Goal: Task Accomplishment & Management: Complete application form

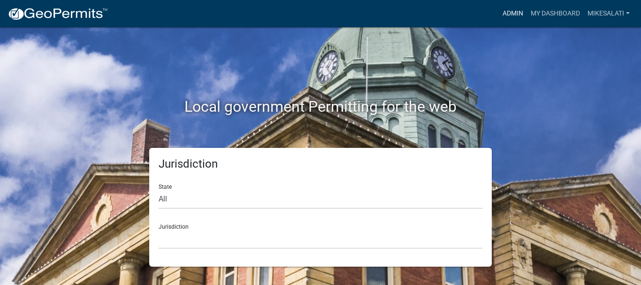
click at [510, 11] on link "Admin" at bounding box center [513, 14] width 28 height 18
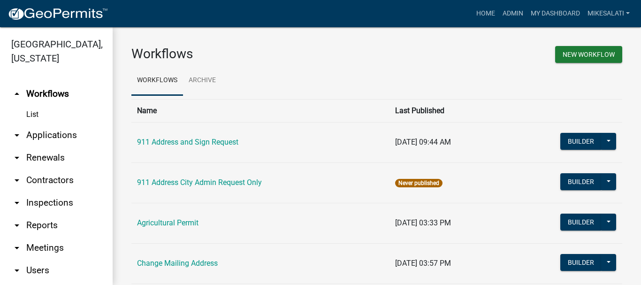
click at [53, 124] on link "arrow_drop_down Applications" at bounding box center [56, 135] width 113 height 23
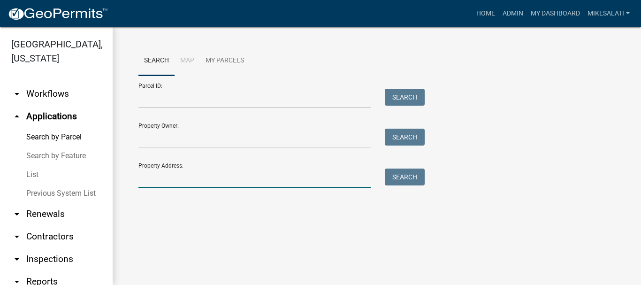
click at [165, 179] on input "Property Address:" at bounding box center [255, 178] width 232 height 19
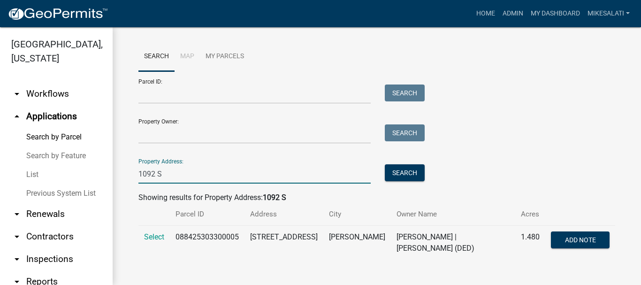
scroll to position [5, 0]
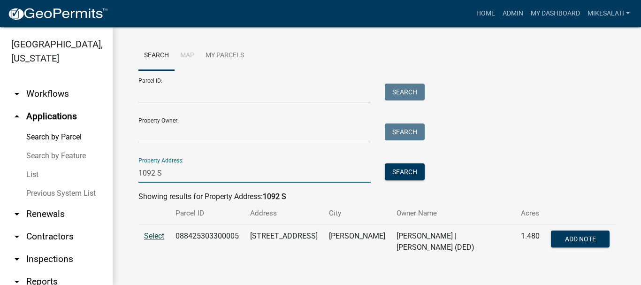
type input "1092 S"
click at [149, 234] on span "Select" at bounding box center [154, 236] width 20 height 9
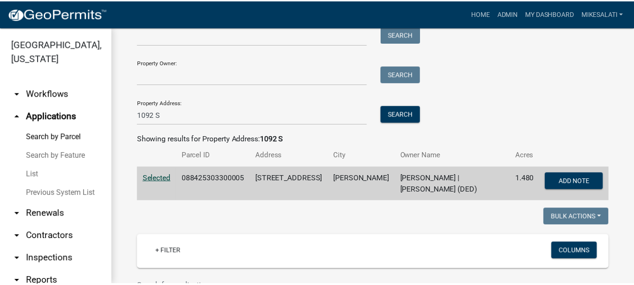
scroll to position [235, 0]
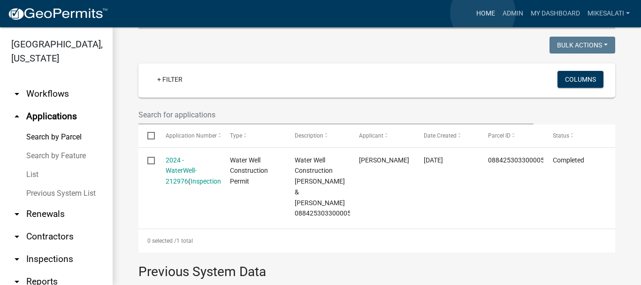
click at [483, 13] on link "Home" at bounding box center [486, 14] width 26 height 18
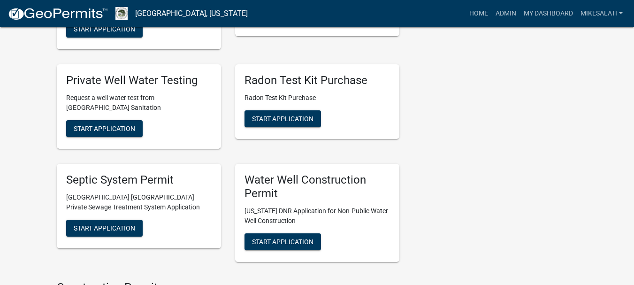
scroll to position [1503, 0]
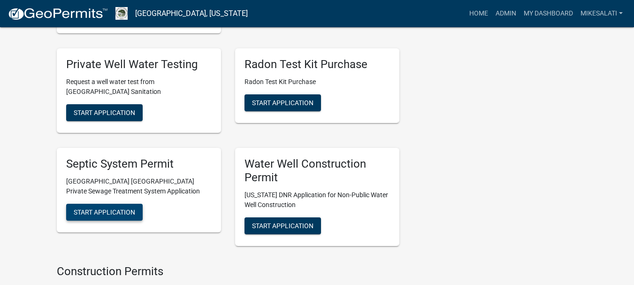
click at [101, 208] on span "Start Application" at bounding box center [105, 212] width 62 height 8
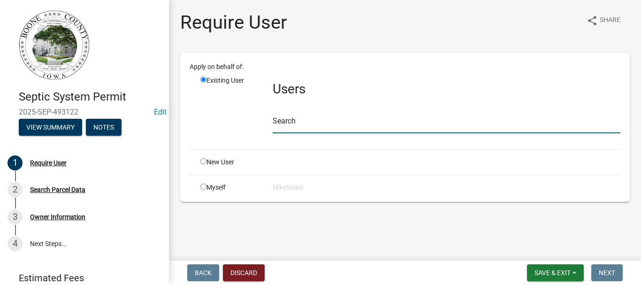
click at [312, 129] on input "text" at bounding box center [447, 123] width 348 height 19
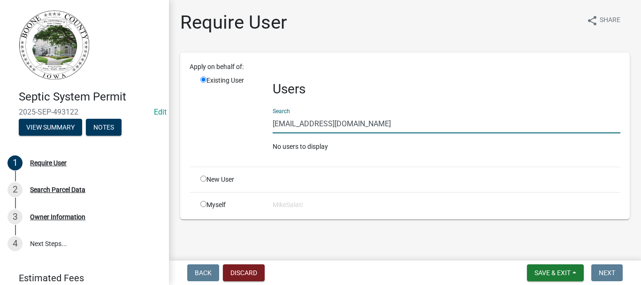
type input "[EMAIL_ADDRESS][DOMAIN_NAME]"
click at [205, 182] on div "New User" at bounding box center [229, 180] width 72 height 10
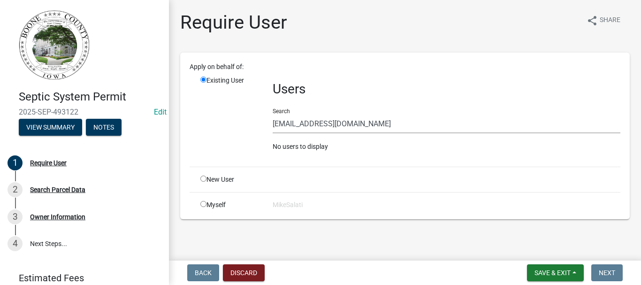
click at [204, 180] on input "radio" at bounding box center [204, 179] width 6 height 6
radio input "true"
radio input "false"
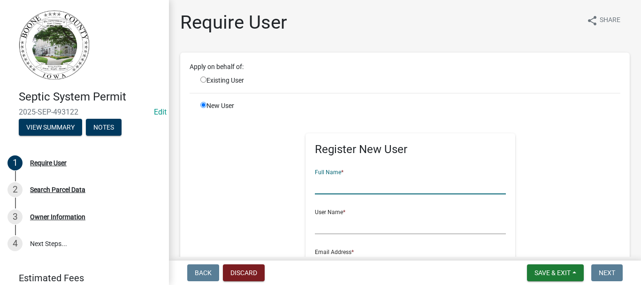
click at [348, 185] on input "text" at bounding box center [411, 184] width 192 height 19
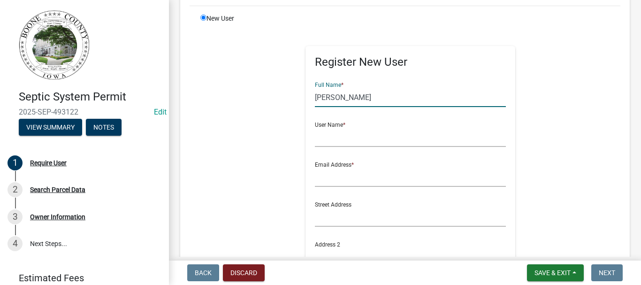
scroll to position [94, 0]
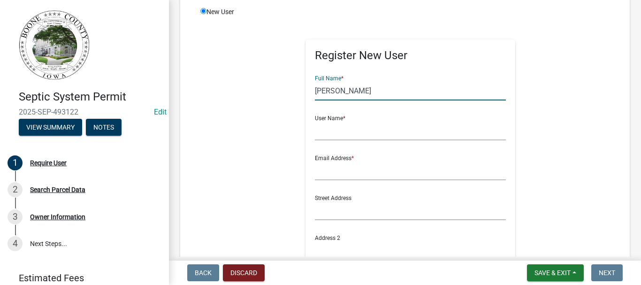
drag, startPoint x: 402, startPoint y: 84, endPoint x: 288, endPoint y: 93, distance: 115.0
click at [288, 93] on div "Register New User Full Name * kURT KASTENSCHMIDT User Name * Email Address * St…" at bounding box center [410, 228] width 448 height 423
type input "[PERSON_NAME]"
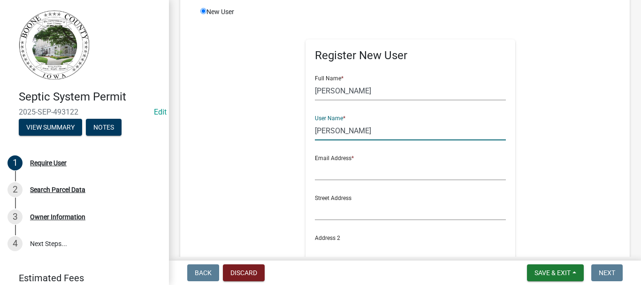
type input "Kurt Kastenschnidt"
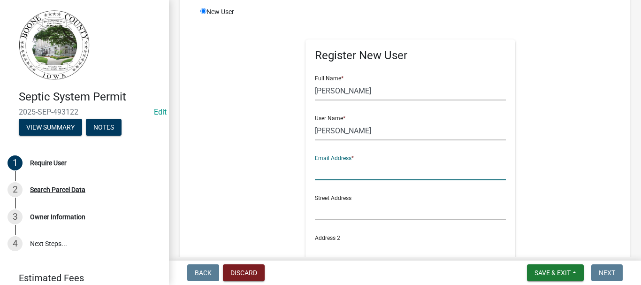
click at [332, 174] on input "text" at bounding box center [411, 170] width 192 height 19
type input "[EMAIL_ADDRESS][DOMAIN_NAME]"
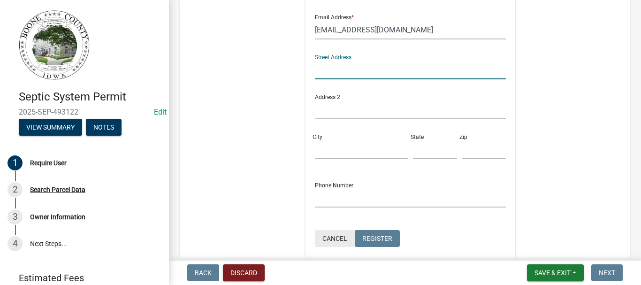
scroll to position [282, 0]
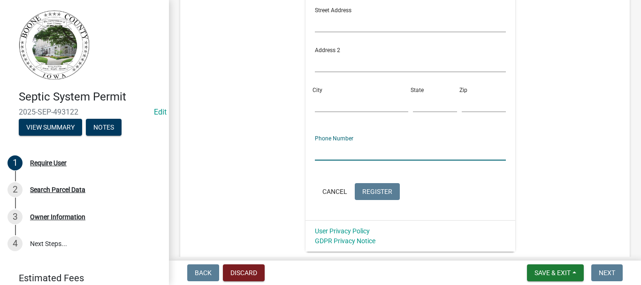
click at [332, 152] on input "text" at bounding box center [411, 150] width 192 height 19
type input "515-298-1985"
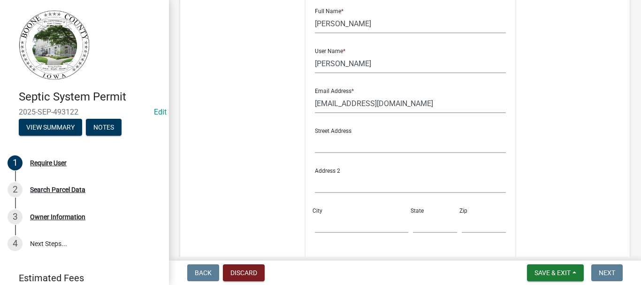
scroll to position [160, 0]
click at [336, 149] on input "text" at bounding box center [411, 144] width 192 height 19
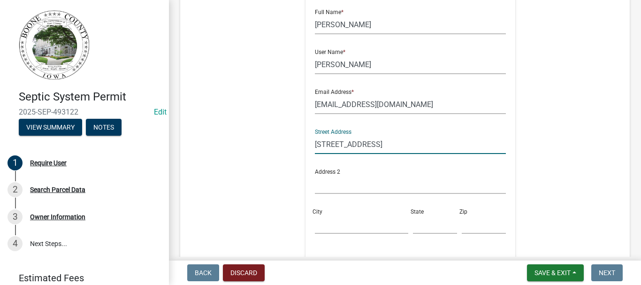
type input "1092 S Ave"
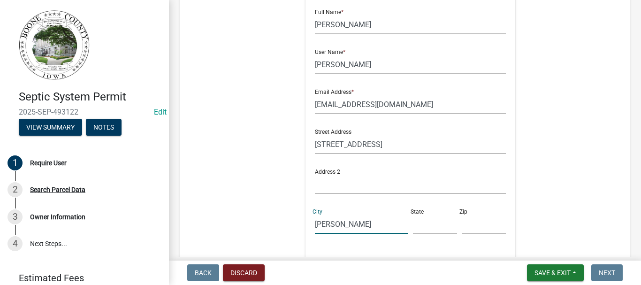
type input "Boone"
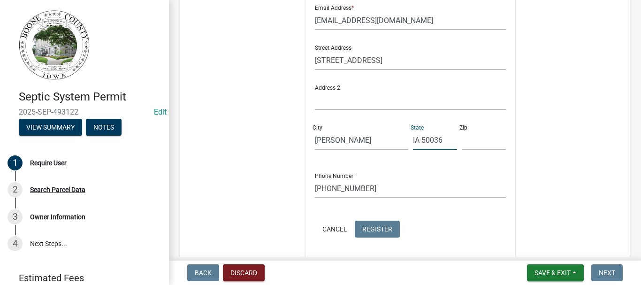
scroll to position [348, 0]
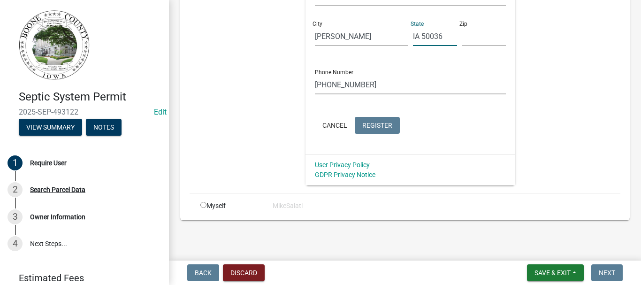
type input "IA 50036"
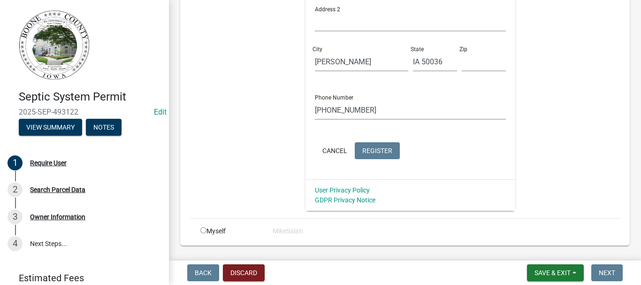
scroll to position [301, 0]
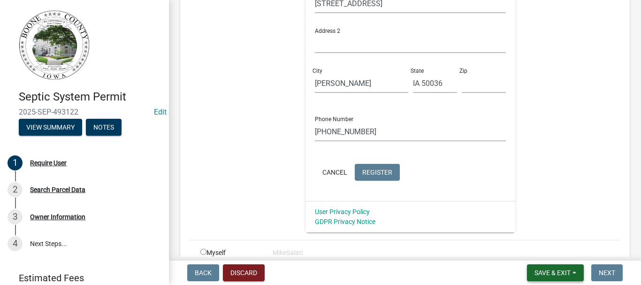
click at [560, 275] on span "Save & Exit" at bounding box center [553, 273] width 36 height 8
click at [528, 225] on button "Save" at bounding box center [546, 226] width 75 height 23
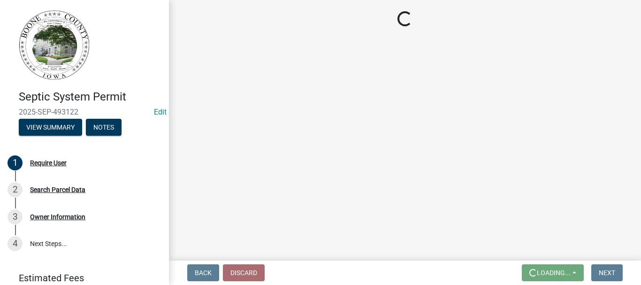
scroll to position [0, 0]
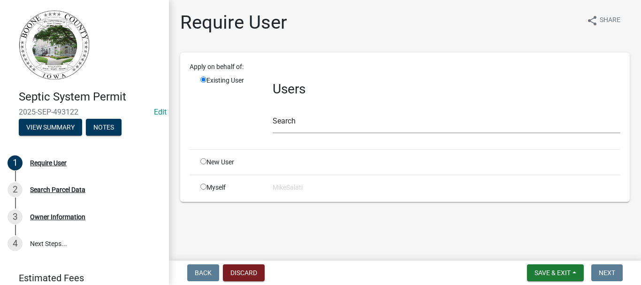
click at [205, 186] on input "radio" at bounding box center [204, 187] width 6 height 6
radio input "true"
radio input "false"
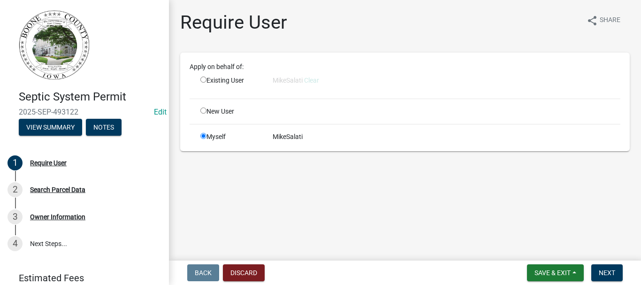
click at [204, 110] on input "radio" at bounding box center [204, 111] width 6 height 6
radio input "true"
radio input "false"
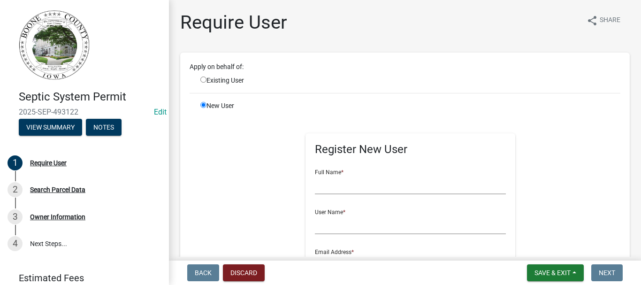
click at [202, 79] on input "radio" at bounding box center [204, 80] width 6 height 6
radio input "true"
radio input "false"
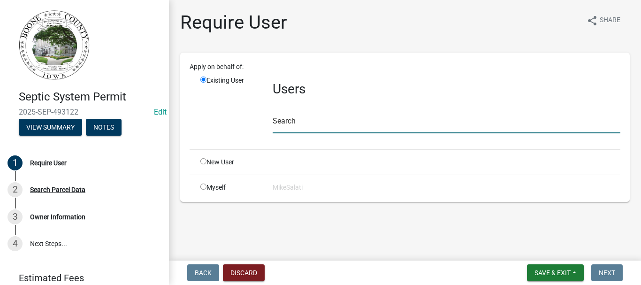
drag, startPoint x: 279, startPoint y: 116, endPoint x: 280, endPoint y: 124, distance: 9.0
click at [280, 124] on input "text" at bounding box center [447, 123] width 348 height 19
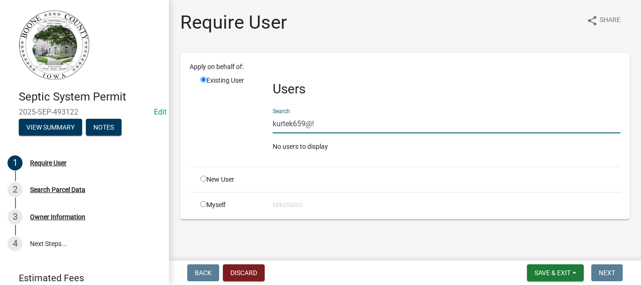
type input "[EMAIL_ADDRESS][DOMAIN_NAME]"
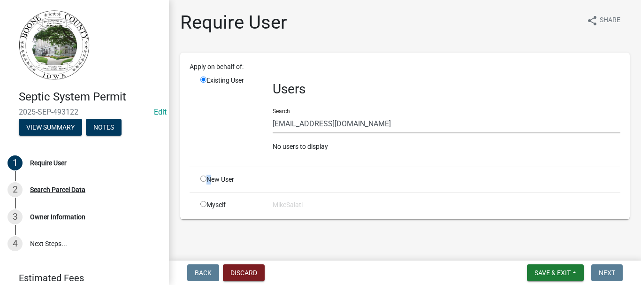
click at [206, 178] on div "New User" at bounding box center [229, 180] width 72 height 10
click at [201, 179] on input "radio" at bounding box center [204, 179] width 6 height 6
radio input "true"
radio input "false"
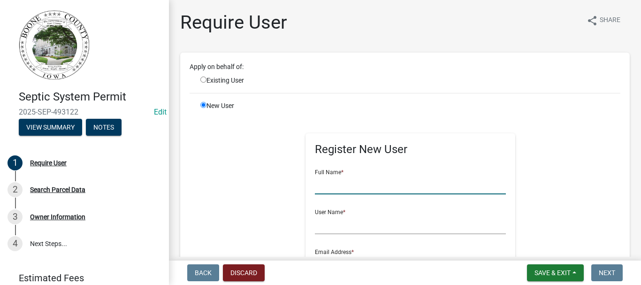
click at [334, 176] on input "text" at bounding box center [411, 184] width 192 height 19
type input "[PERSON_NAME]"
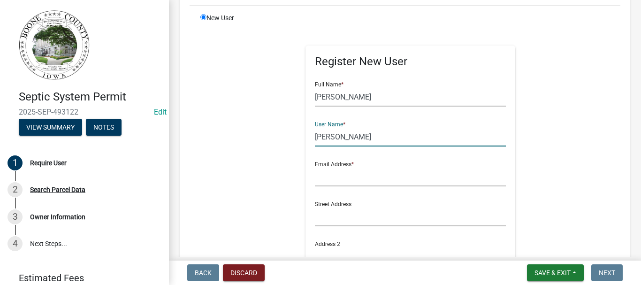
scroll to position [94, 0]
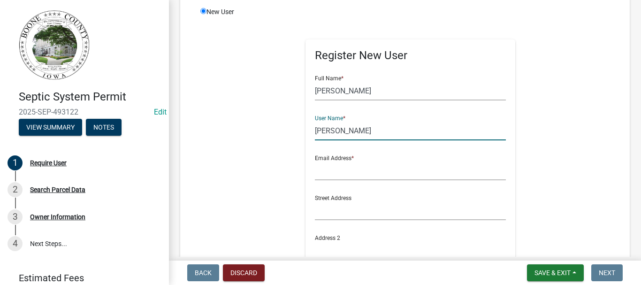
type input "[PERSON_NAME]"
click at [335, 171] on input "text" at bounding box center [411, 170] width 192 height 19
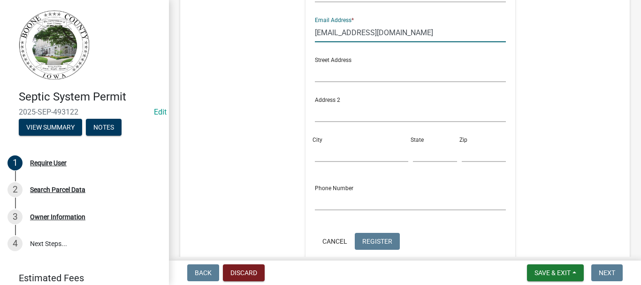
scroll to position [282, 0]
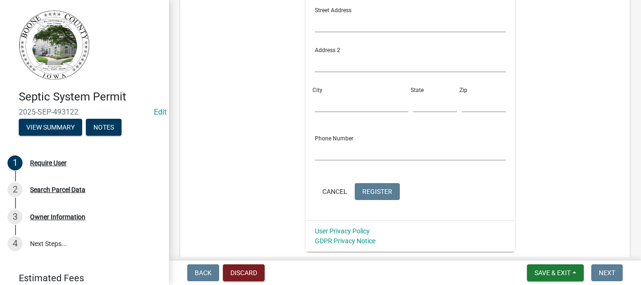
type input "[EMAIL_ADDRESS][DOMAIN_NAME]"
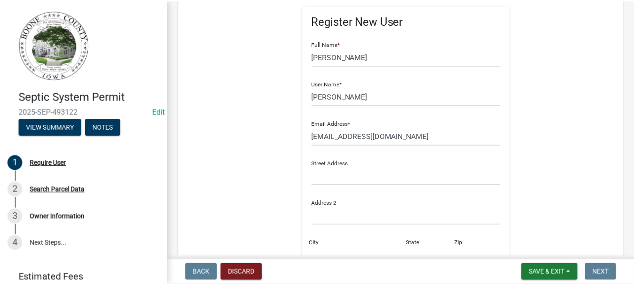
scroll to position [141, 0]
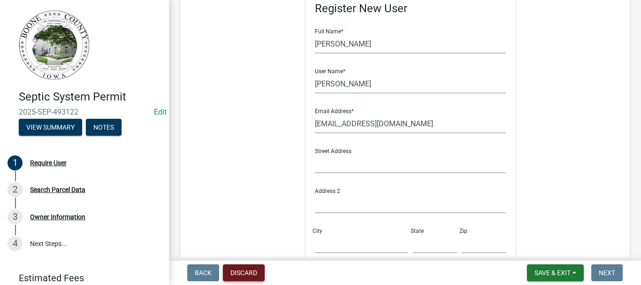
click at [245, 272] on button "Discard" at bounding box center [244, 272] width 42 height 17
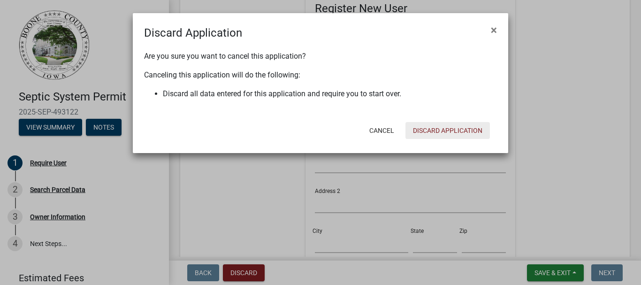
click at [451, 129] on button "Discard Application" at bounding box center [448, 130] width 85 height 17
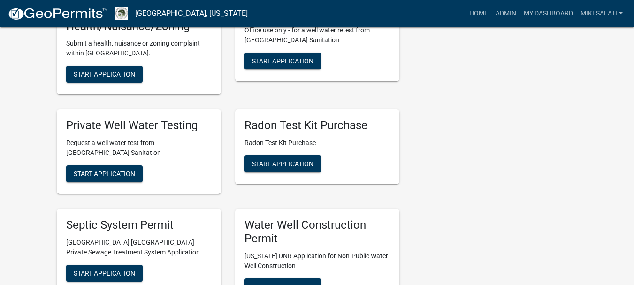
scroll to position [1503, 0]
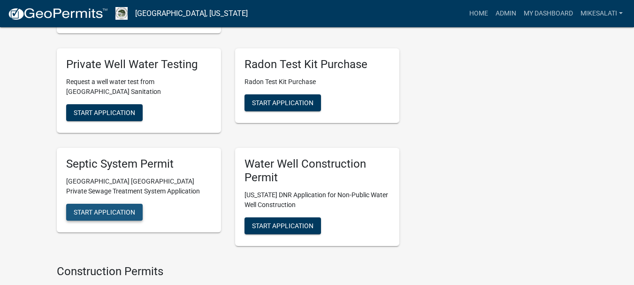
click at [116, 208] on span "Start Application" at bounding box center [105, 212] width 62 height 8
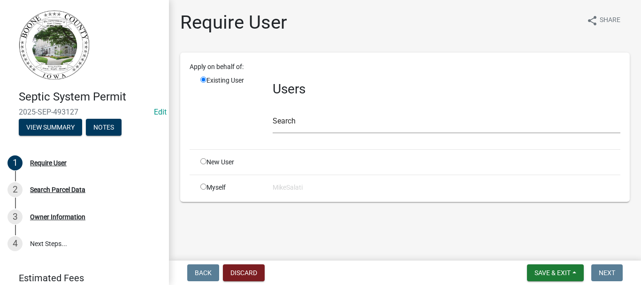
click at [203, 161] on input "radio" at bounding box center [204, 161] width 6 height 6
radio input "true"
radio input "false"
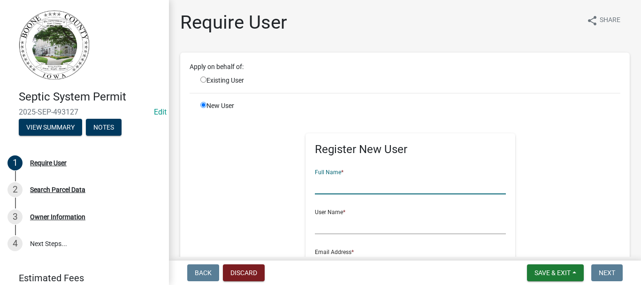
click at [330, 183] on input "text" at bounding box center [411, 184] width 192 height 19
type input "[PERSON_NAME]"
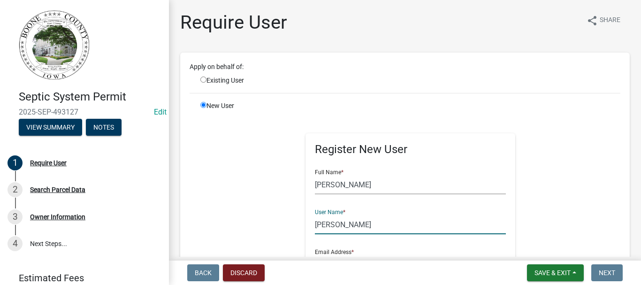
type input "[PERSON_NAME]"
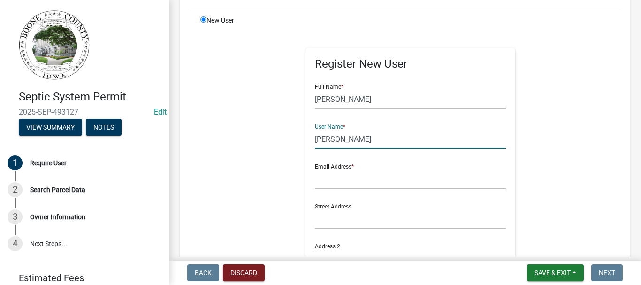
scroll to position [94, 0]
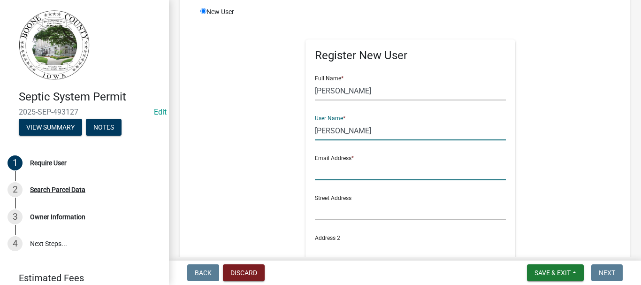
click at [328, 174] on input "text" at bounding box center [411, 170] width 192 height 19
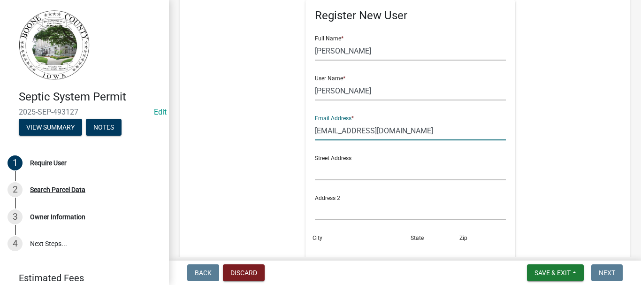
scroll to position [235, 0]
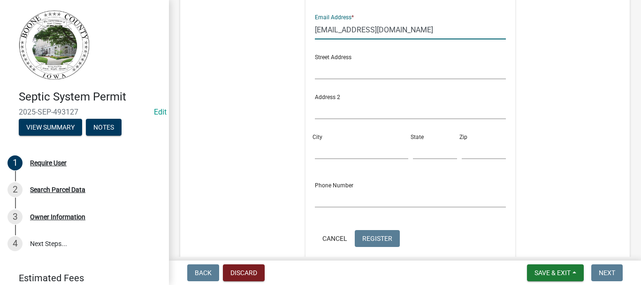
type input "[EMAIL_ADDRESS][DOMAIN_NAME]"
click at [340, 200] on input "text" at bounding box center [411, 197] width 192 height 19
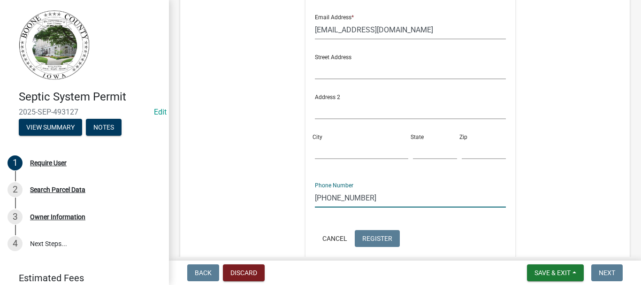
type input "515-298-1985"
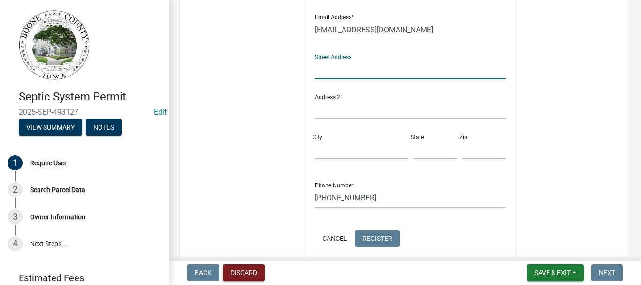
click at [334, 74] on input "text" at bounding box center [411, 69] width 192 height 19
type input "1092 S Ave"
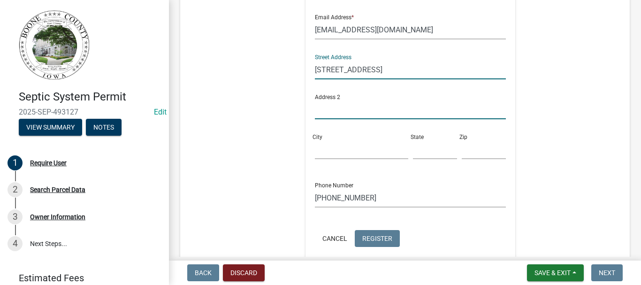
click at [333, 106] on input "text" at bounding box center [411, 109] width 192 height 19
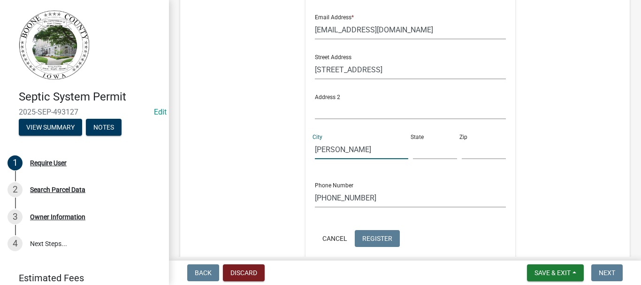
type input "Boone"
type input "IA"
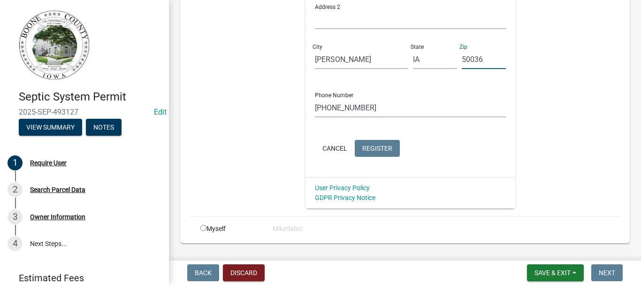
scroll to position [348, 0]
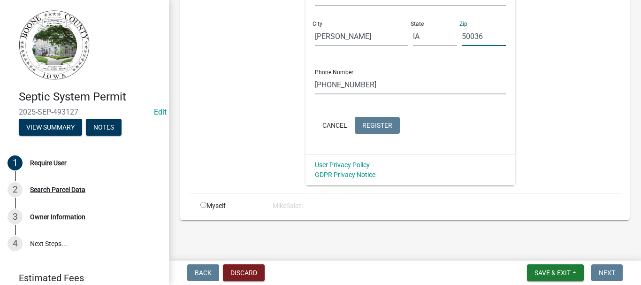
type input "50036"
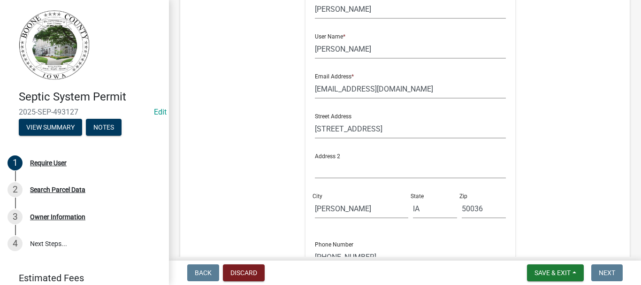
scroll to position [207, 0]
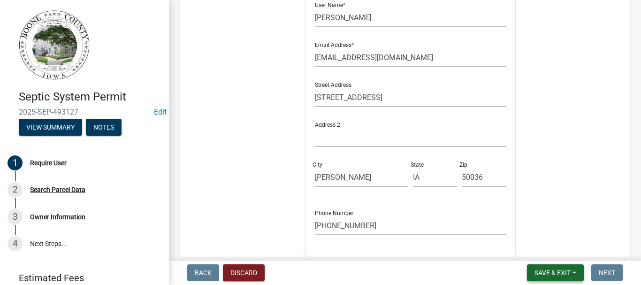
click at [552, 267] on button "Save & Exit" at bounding box center [555, 272] width 57 height 17
click at [533, 226] on button "Save" at bounding box center [546, 226] width 75 height 23
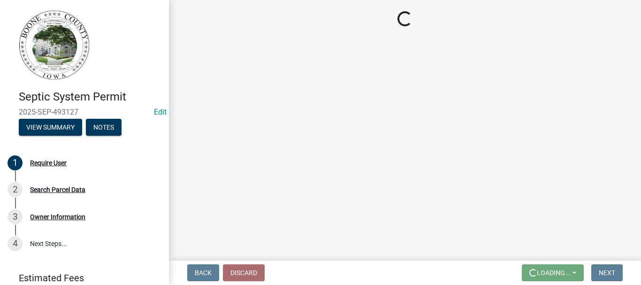
scroll to position [0, 0]
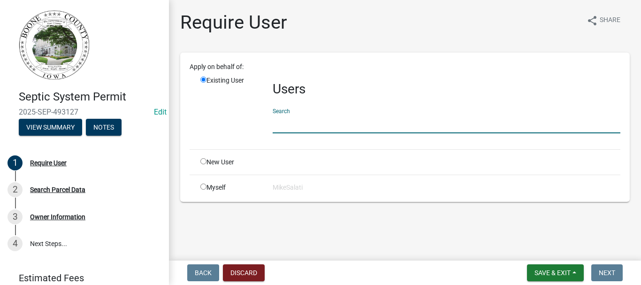
click at [285, 125] on input "text" at bounding box center [447, 123] width 348 height 19
type input "[EMAIL_ADDRESS][DOMAIN_NAME]"
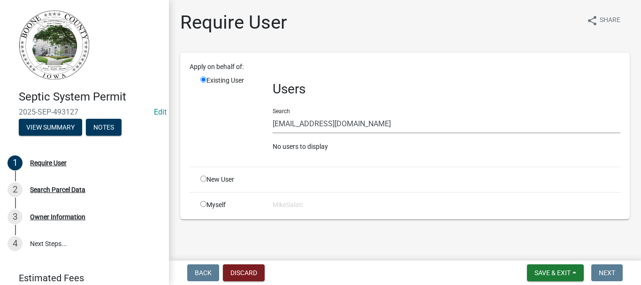
drag, startPoint x: 518, startPoint y: 225, endPoint x: 522, endPoint y: 207, distance: 19.1
click at [520, 218] on div "Require User share Share Apply on behalf of: Existing User Users Search kurtek6…" at bounding box center [405, 119] width 464 height 216
click at [496, 81] on h3 "Users" at bounding box center [447, 89] width 348 height 16
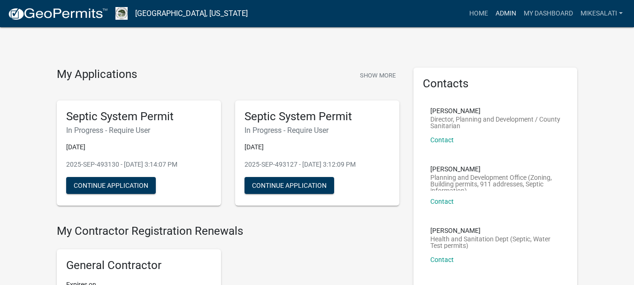
click at [511, 14] on link "Admin" at bounding box center [506, 14] width 28 height 18
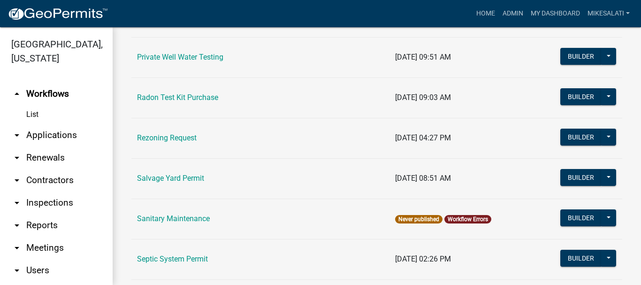
scroll to position [1221, 0]
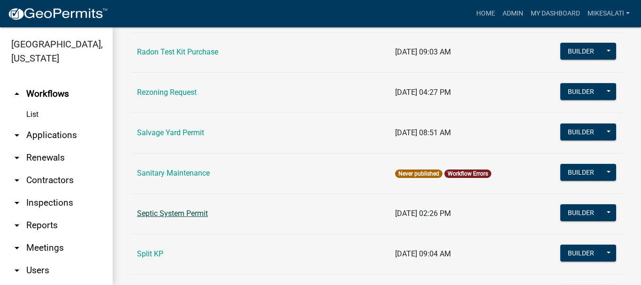
click at [183, 214] on link "Septic System Permit" at bounding box center [172, 213] width 71 height 9
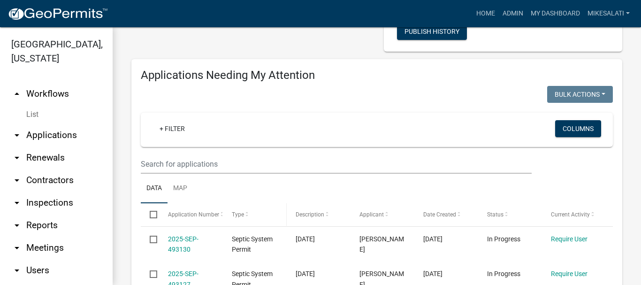
scroll to position [188, 0]
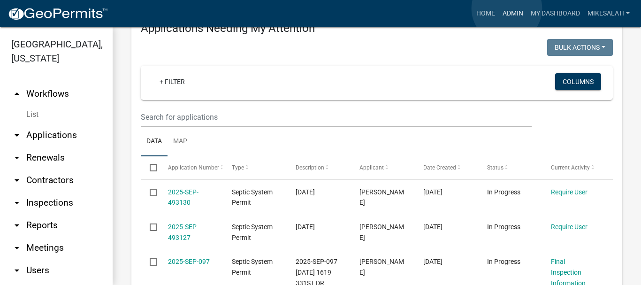
click at [507, 8] on link "Admin" at bounding box center [513, 14] width 28 height 18
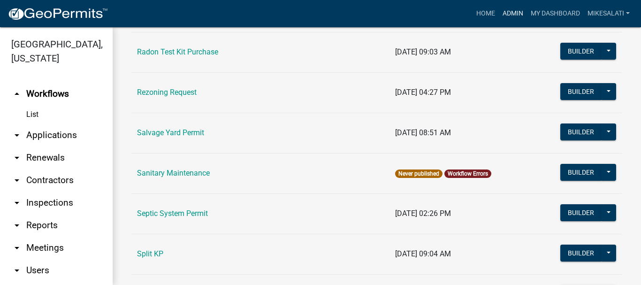
scroll to position [1268, 0]
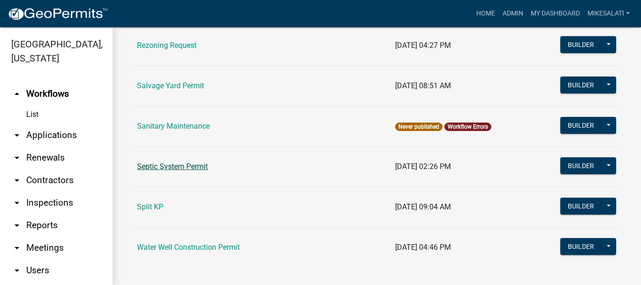
click at [194, 168] on link "Septic System Permit" at bounding box center [172, 166] width 71 height 9
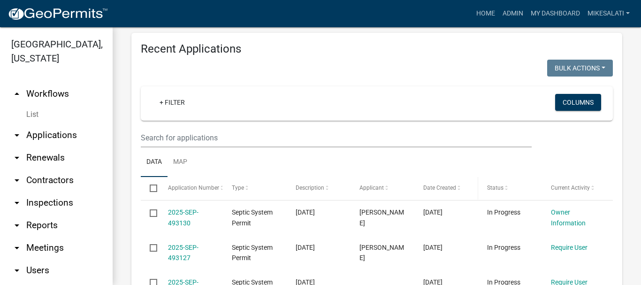
scroll to position [1760, 0]
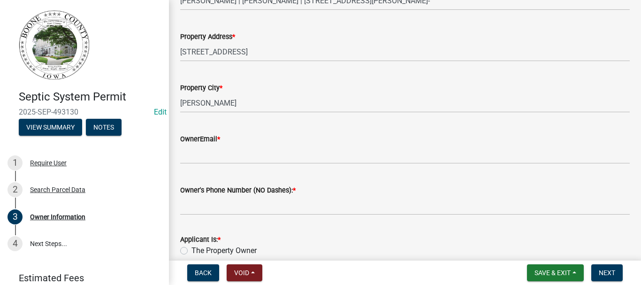
scroll to position [235, 0]
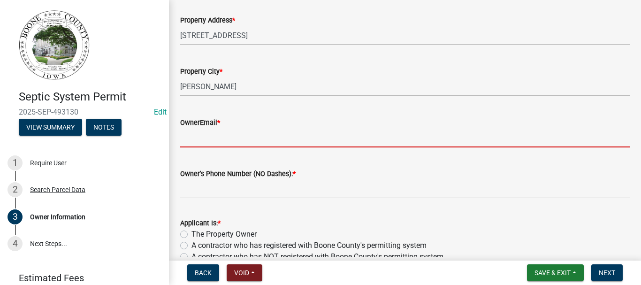
click at [209, 141] on input "OwnerEmail *" at bounding box center [405, 137] width 450 height 19
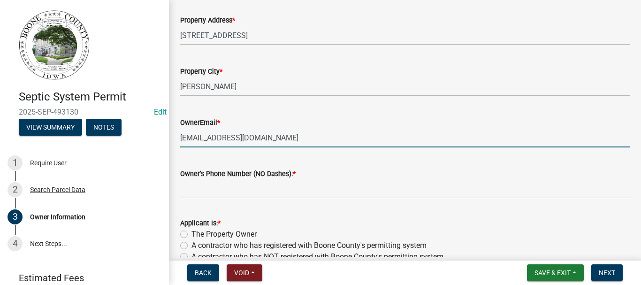
type input "[EMAIL_ADDRESS][DOMAIN_NAME]"
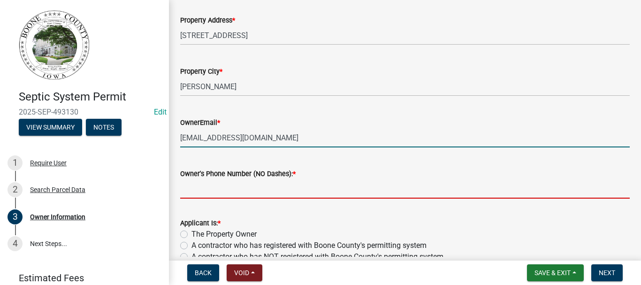
click at [215, 192] on input "Owner's Phone Number (NO Dashes): *" at bounding box center [405, 188] width 450 height 19
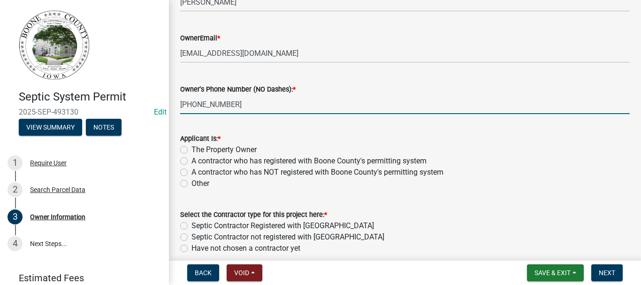
scroll to position [329, 0]
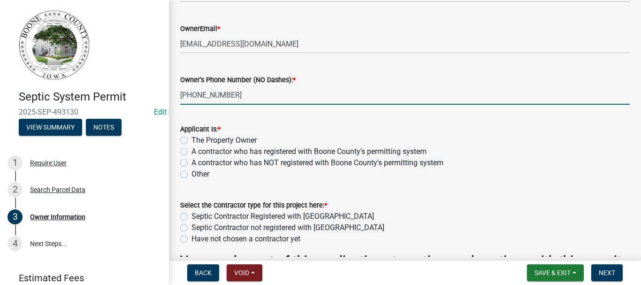
type input "[PHONE_NUMBER]"
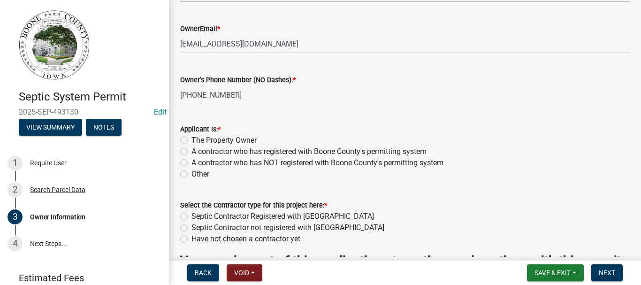
click at [192, 139] on label "The Property Owner" at bounding box center [224, 140] width 65 height 11
click at [192, 139] on input "The Property Owner" at bounding box center [195, 138] width 6 height 6
radio input "true"
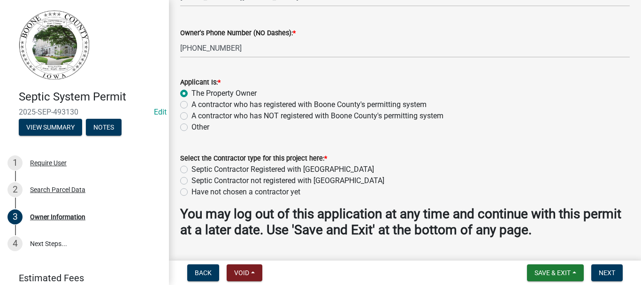
click at [192, 168] on label "Septic Contractor Registered with [GEOGRAPHIC_DATA]" at bounding box center [283, 169] width 183 height 11
click at [192, 168] on input "Septic Contractor Registered with [GEOGRAPHIC_DATA]" at bounding box center [195, 167] width 6 height 6
radio input "true"
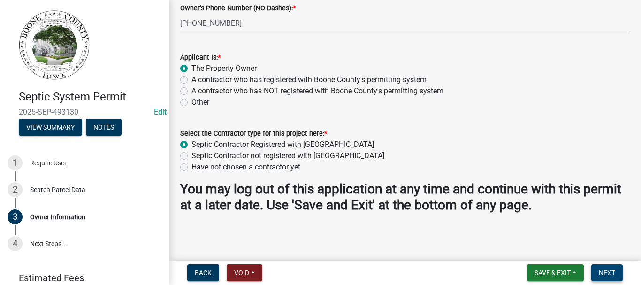
click at [615, 272] on span "Next" at bounding box center [607, 273] width 16 height 8
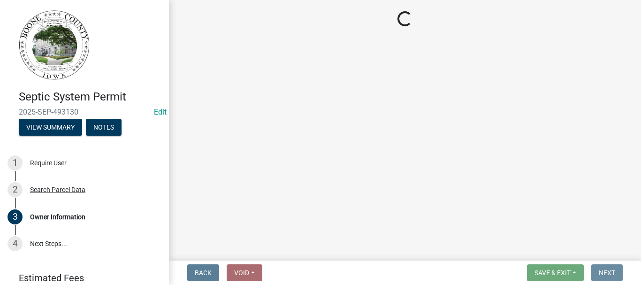
scroll to position [0, 0]
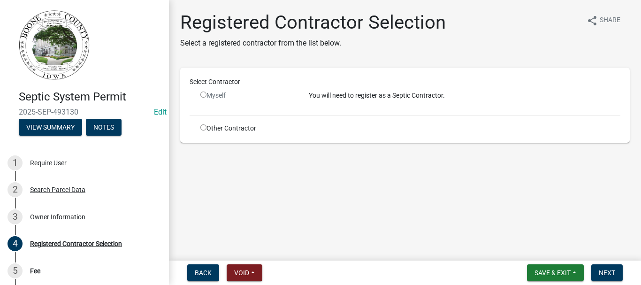
click at [202, 128] on input "radio" at bounding box center [204, 127] width 6 height 6
radio input "true"
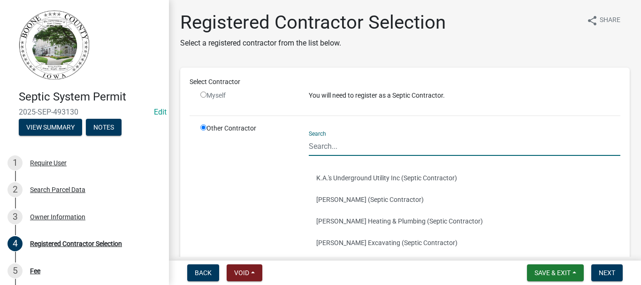
click at [321, 151] on input "Search" at bounding box center [465, 146] width 312 height 19
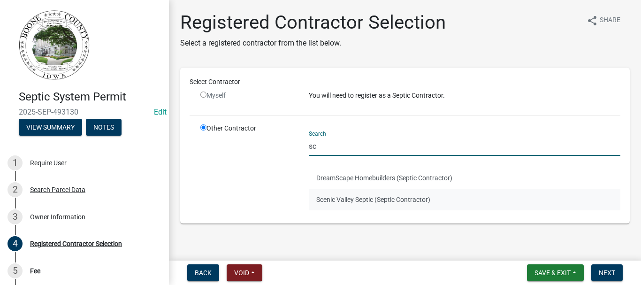
type input "sc"
click at [347, 199] on button "Scenic Valley Septic (Septic Contractor)" at bounding box center [465, 200] width 312 height 22
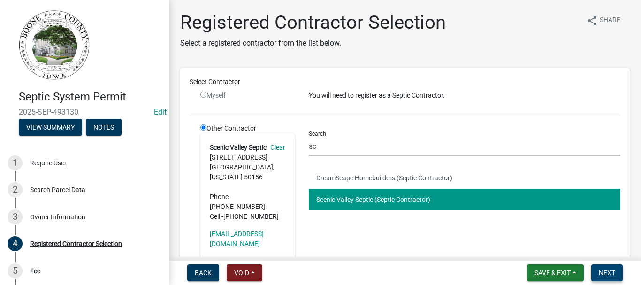
click at [606, 270] on span "Next" at bounding box center [607, 273] width 16 height 8
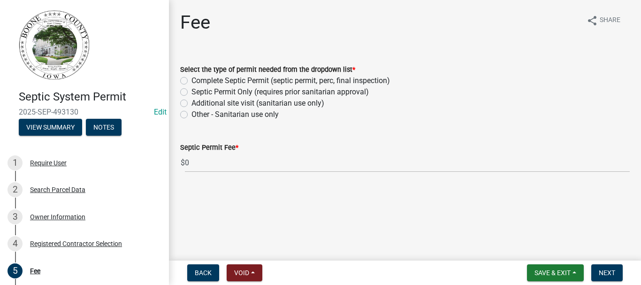
click at [192, 92] on label "Septic Permit Only (requires prior sanitarian approval)" at bounding box center [281, 91] width 178 height 11
click at [192, 92] on input "Septic Permit Only (requires prior sanitarian approval)" at bounding box center [195, 89] width 6 height 6
radio input "true"
click at [601, 267] on button "Next" at bounding box center [607, 272] width 31 height 17
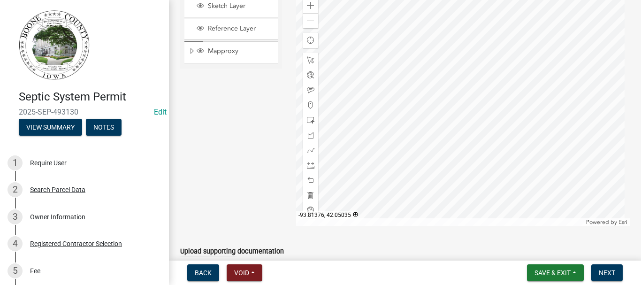
scroll to position [141, 0]
click at [307, 119] on span at bounding box center [311, 120] width 8 height 8
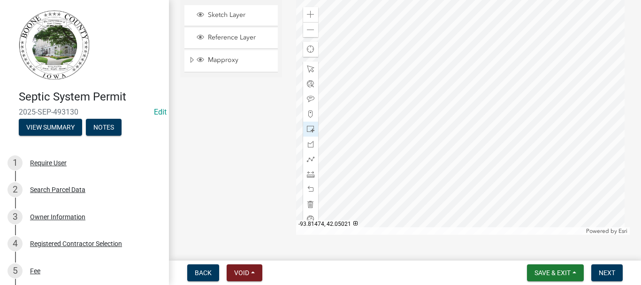
click at [491, 228] on div at bounding box center [463, 117] width 334 height 235
click at [612, 272] on span "Next" at bounding box center [607, 273] width 16 height 8
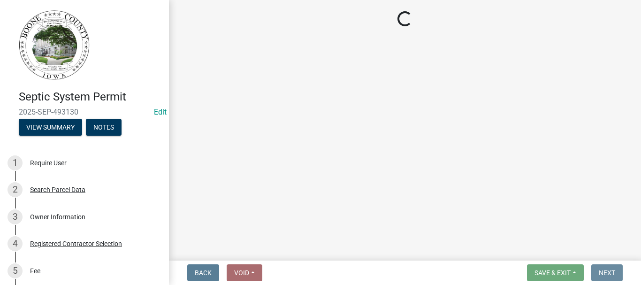
scroll to position [0, 0]
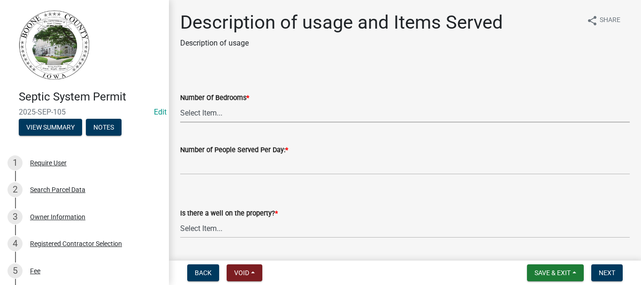
click at [194, 114] on select "Select Item... 0 1 2 3 4 5 6 7 8 9 10" at bounding box center [405, 112] width 450 height 19
click at [180, 103] on select "Select Item... 0 1 2 3 4 5 6 7 8 9 10" at bounding box center [405, 112] width 450 height 19
select select "54c2e4fb-70f3-494b-87f9-46c8c0e6c4f4"
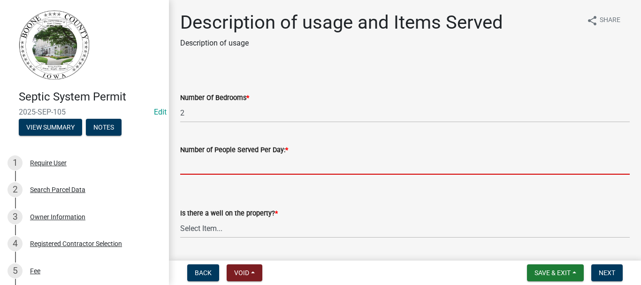
drag, startPoint x: 201, startPoint y: 169, endPoint x: 206, endPoint y: 169, distance: 5.2
click at [203, 169] on input "text" at bounding box center [405, 164] width 450 height 19
type input "3"
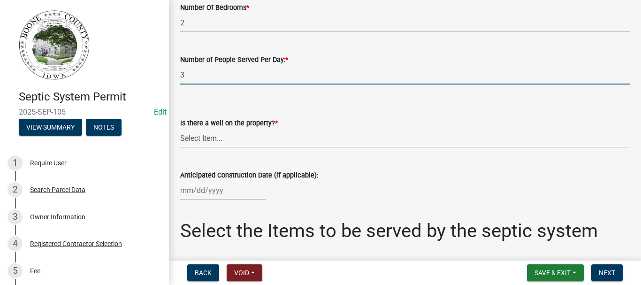
scroll to position [94, 0]
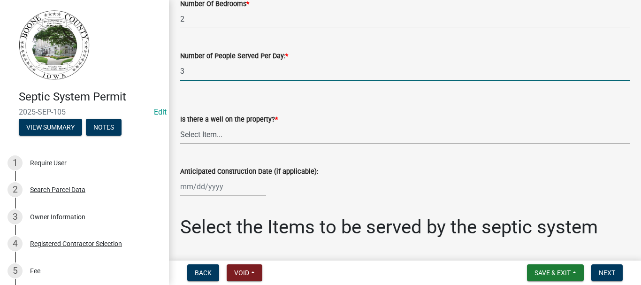
click at [206, 132] on select "Select Item... Yes No" at bounding box center [405, 134] width 450 height 19
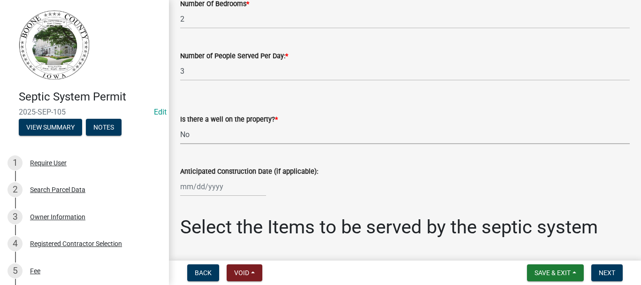
click at [180, 125] on select "Select Item... Yes No" at bounding box center [405, 134] width 450 height 19
select select "d1f81dfd-708c-491f-882e-316c6693023f"
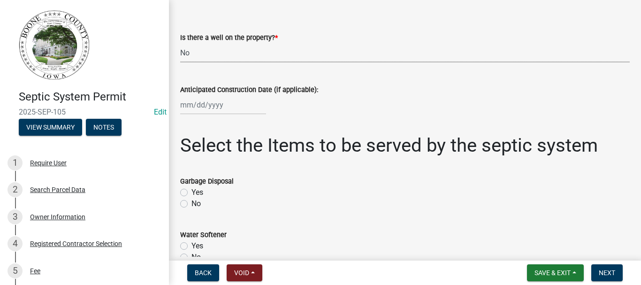
scroll to position [188, 0]
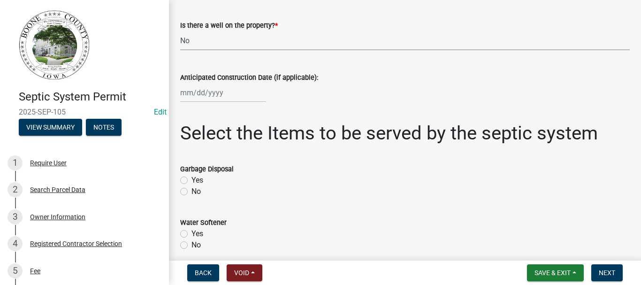
click at [203, 93] on div at bounding box center [223, 92] width 86 height 19
select select "10"
select select "2025"
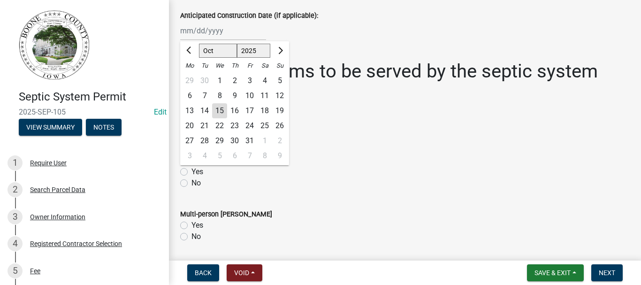
scroll to position [235, 0]
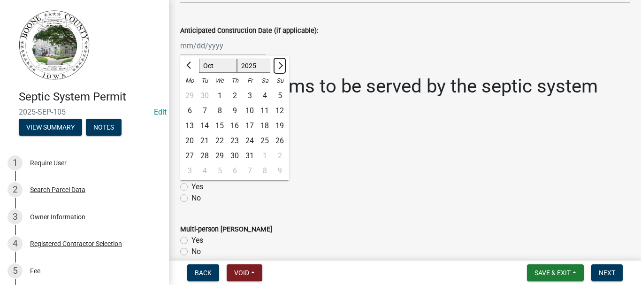
click at [281, 64] on span "Next month" at bounding box center [279, 65] width 7 height 7
click at [278, 64] on span "Next month" at bounding box center [279, 65] width 7 height 7
select select "1"
select select "2026"
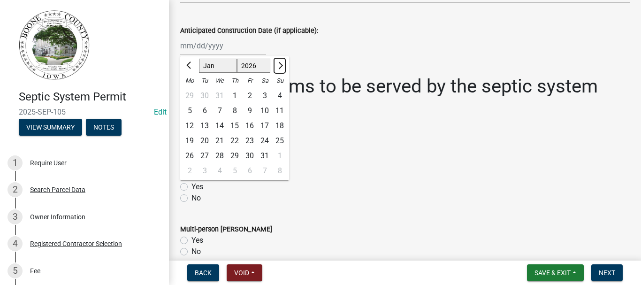
click at [278, 64] on span "Next month" at bounding box center [279, 65] width 7 height 7
select select "4"
drag, startPoint x: 222, startPoint y: 93, endPoint x: 233, endPoint y: 96, distance: 11.2
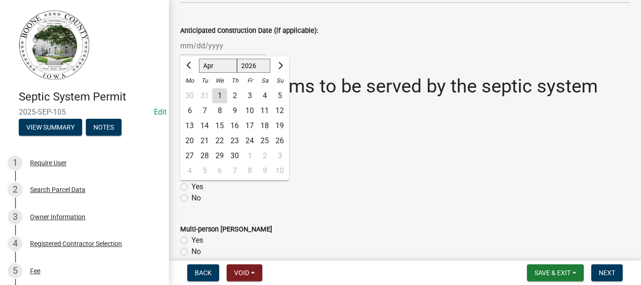
click at [223, 93] on div "1" at bounding box center [219, 95] width 15 height 15
type input "[DATE]"
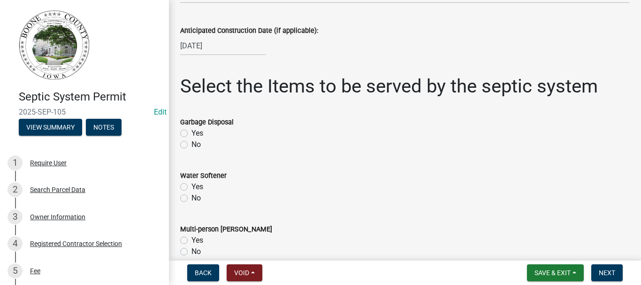
click at [192, 144] on label "No" at bounding box center [196, 144] width 9 height 11
click at [192, 144] on input "No" at bounding box center [195, 142] width 6 height 6
radio input "true"
click at [192, 197] on label "No" at bounding box center [196, 198] width 9 height 11
click at [192, 197] on input "No" at bounding box center [195, 196] width 6 height 6
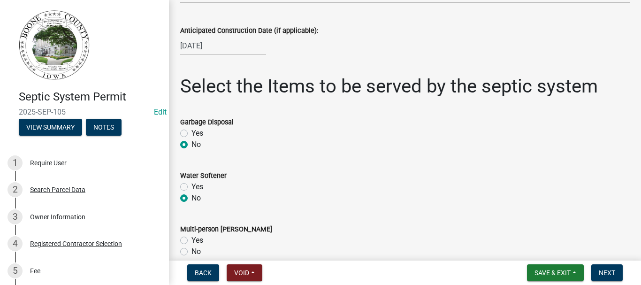
radio input "true"
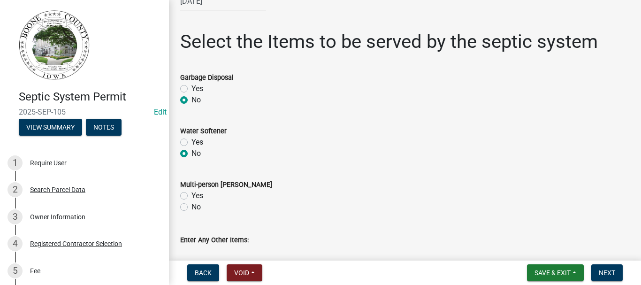
scroll to position [329, 0]
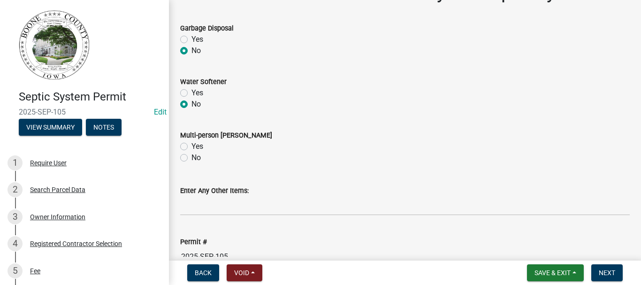
click at [192, 157] on label "No" at bounding box center [196, 157] width 9 height 11
click at [192, 157] on input "No" at bounding box center [195, 155] width 6 height 6
radio input "true"
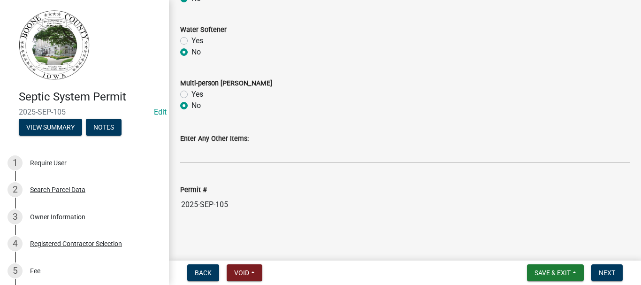
scroll to position [382, 0]
click at [606, 268] on button "Next" at bounding box center [607, 272] width 31 height 17
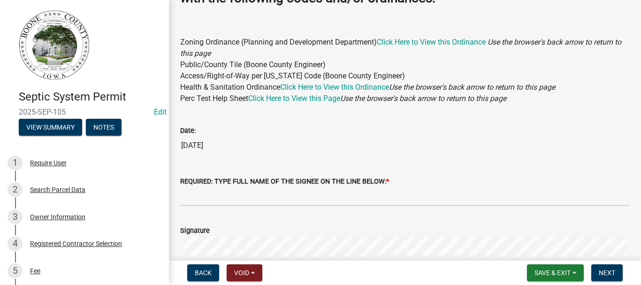
scroll to position [188, 0]
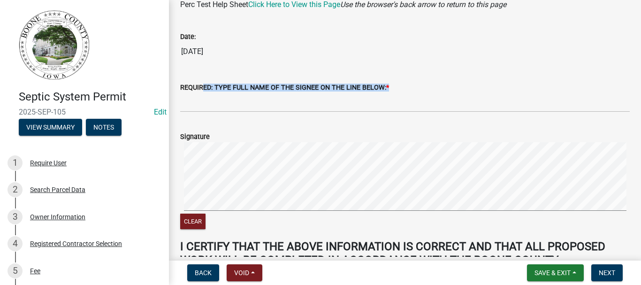
click at [200, 93] on div "REQUIRED: TYPE FULL NAME OF THE SIGNEE ON THE LINE BELOW: *" at bounding box center [405, 87] width 450 height 11
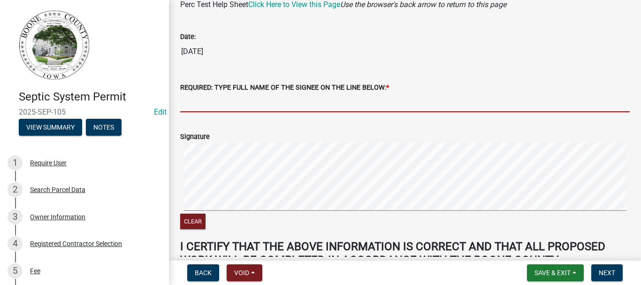
click at [200, 98] on input "REQUIRED: TYPE FULL NAME OF THE SIGNEE ON THE LINE BELOW: *" at bounding box center [405, 102] width 450 height 19
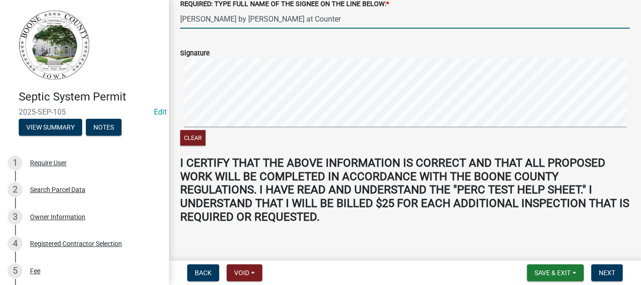
scroll to position [283, 0]
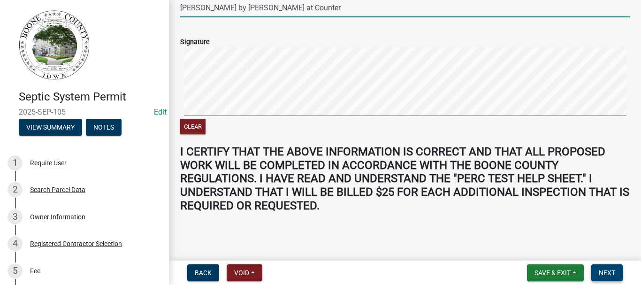
type input "[PERSON_NAME] by [PERSON_NAME] at Counter"
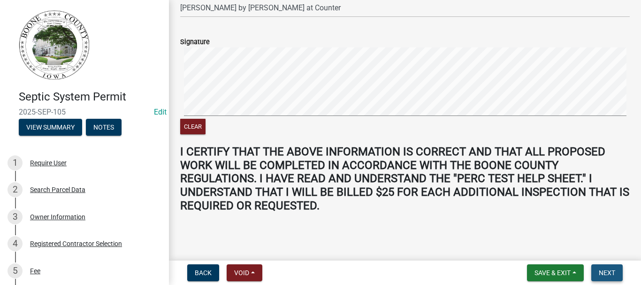
click at [609, 270] on span "Next" at bounding box center [607, 273] width 16 height 8
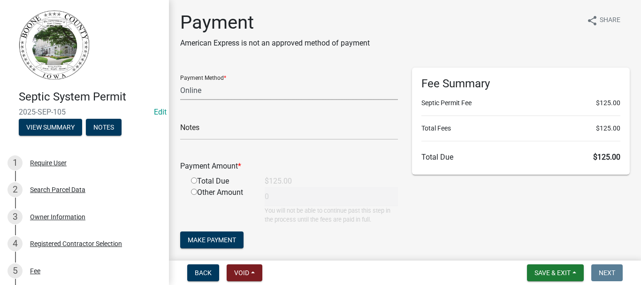
click at [196, 91] on select "Credit Card POS Check Cash Online" at bounding box center [289, 90] width 218 height 19
select select "0: 2"
click at [180, 81] on select "Credit Card POS Check Cash Online" at bounding box center [289, 90] width 218 height 19
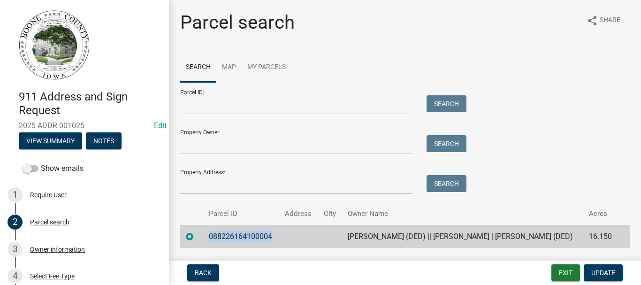
scroll to position [39, 0]
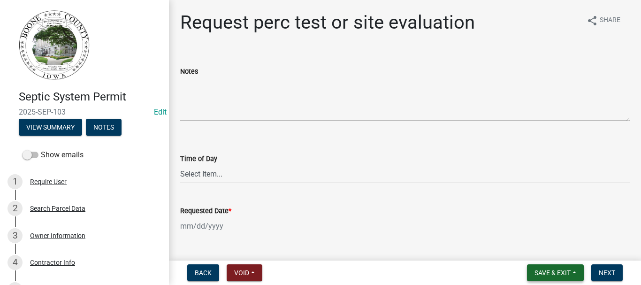
click at [556, 272] on span "Save & Exit" at bounding box center [553, 273] width 36 height 8
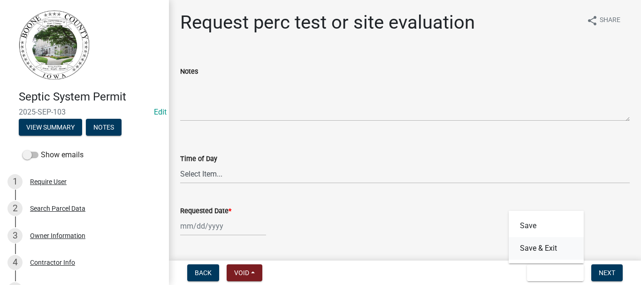
click at [532, 251] on button "Save & Exit" at bounding box center [546, 248] width 75 height 23
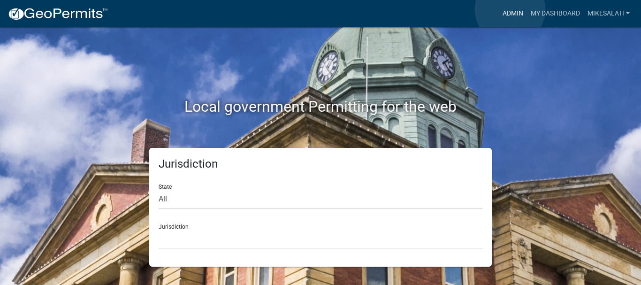
drag, startPoint x: 510, startPoint y: 9, endPoint x: 454, endPoint y: 9, distance: 56.4
click at [510, 9] on link "Admin" at bounding box center [513, 14] width 28 height 18
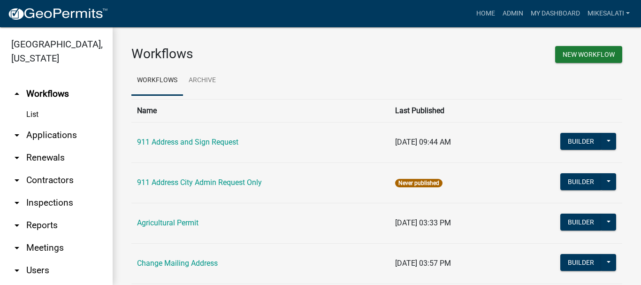
click at [43, 124] on link "arrow_drop_down Applications" at bounding box center [56, 135] width 113 height 23
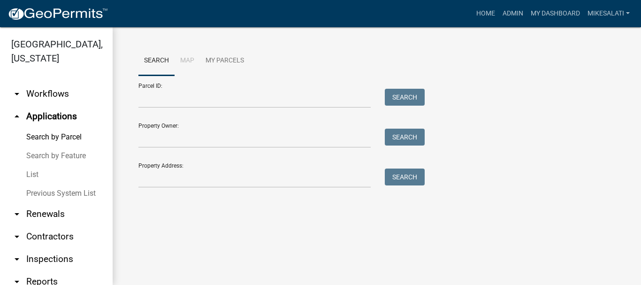
click at [36, 165] on link "List" at bounding box center [56, 174] width 113 height 19
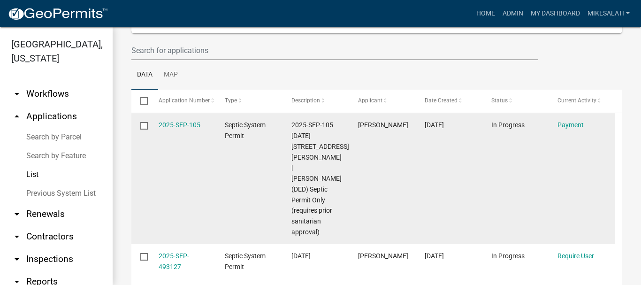
scroll to position [94, 0]
click at [178, 127] on link "2025-SEP-105" at bounding box center [180, 125] width 42 height 8
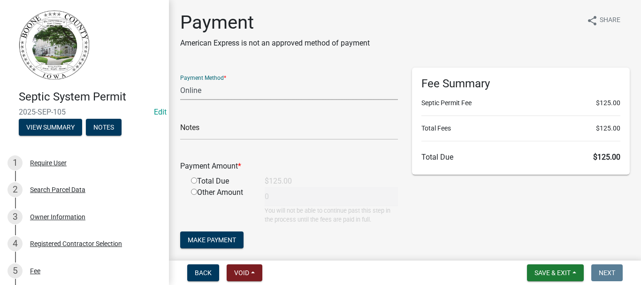
click at [234, 92] on select "Credit Card POS Check Cash Online" at bounding box center [289, 90] width 218 height 19
select select "0: 2"
click at [180, 81] on select "Credit Card POS Check Cash Online" at bounding box center [289, 90] width 218 height 19
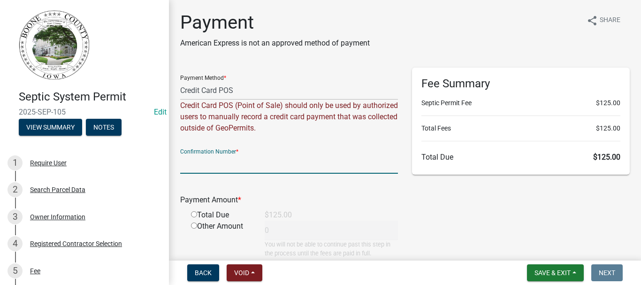
click at [193, 170] on input "text" at bounding box center [289, 163] width 218 height 19
type input "."
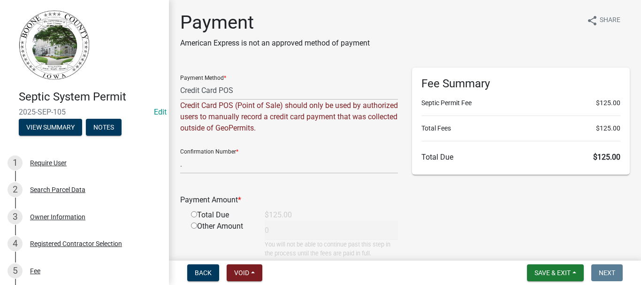
drag, startPoint x: 193, startPoint y: 213, endPoint x: 193, endPoint y: 252, distance: 39.4
click at [194, 213] on input "radio" at bounding box center [194, 214] width 6 height 6
radio input "true"
type input "125"
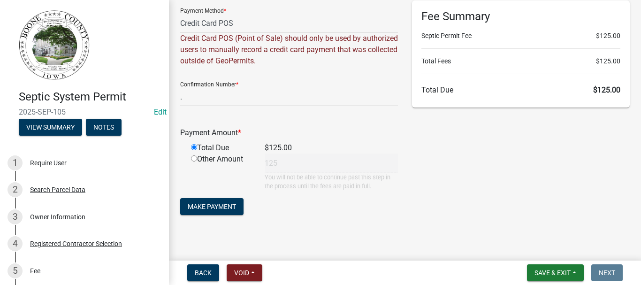
scroll to position [73, 0]
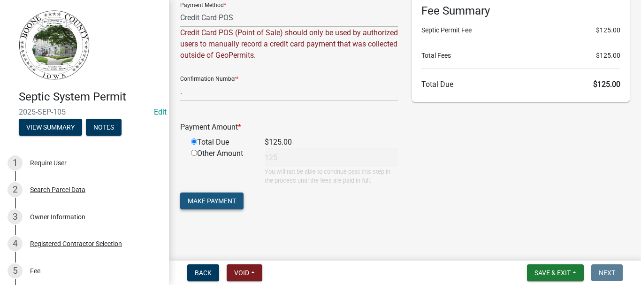
click at [217, 198] on span "Make Payment" at bounding box center [212, 201] width 48 height 8
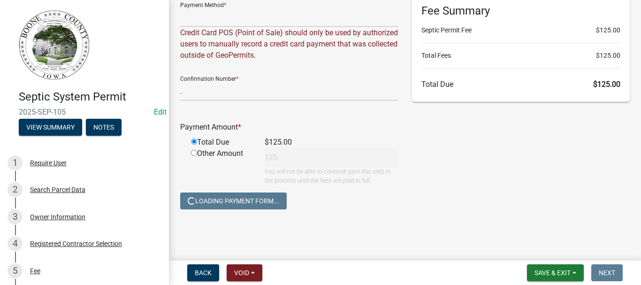
scroll to position [0, 0]
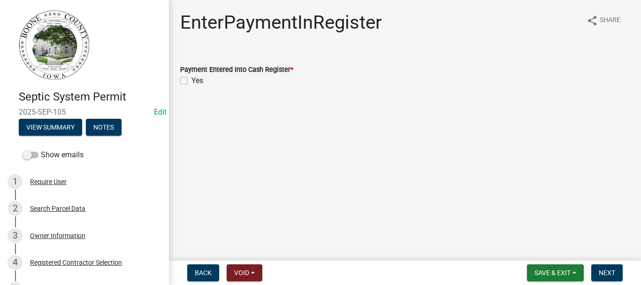
click at [192, 81] on label "Yes" at bounding box center [198, 80] width 12 height 11
click at [192, 81] on input "Yes" at bounding box center [195, 78] width 6 height 6
checkbox input "true"
click at [605, 271] on span "Next" at bounding box center [607, 273] width 16 height 8
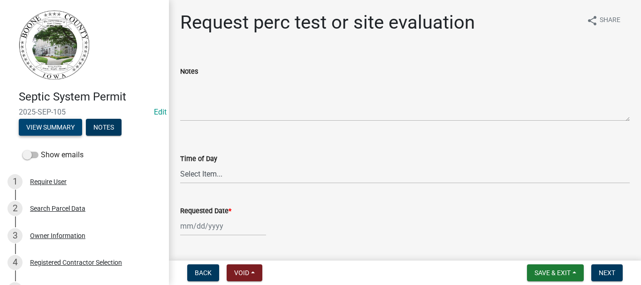
click at [67, 130] on button "View Summary" at bounding box center [50, 127] width 63 height 17
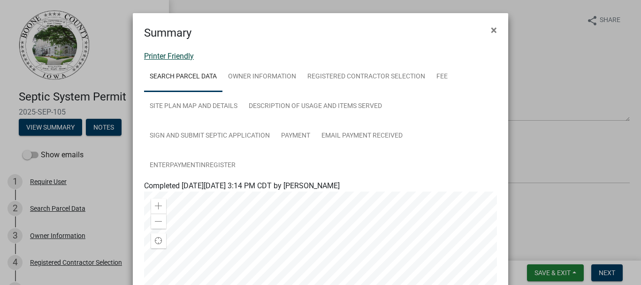
click at [172, 54] on link "Printer Friendly" at bounding box center [169, 56] width 50 height 9
